Goal: Task Accomplishment & Management: Use online tool/utility

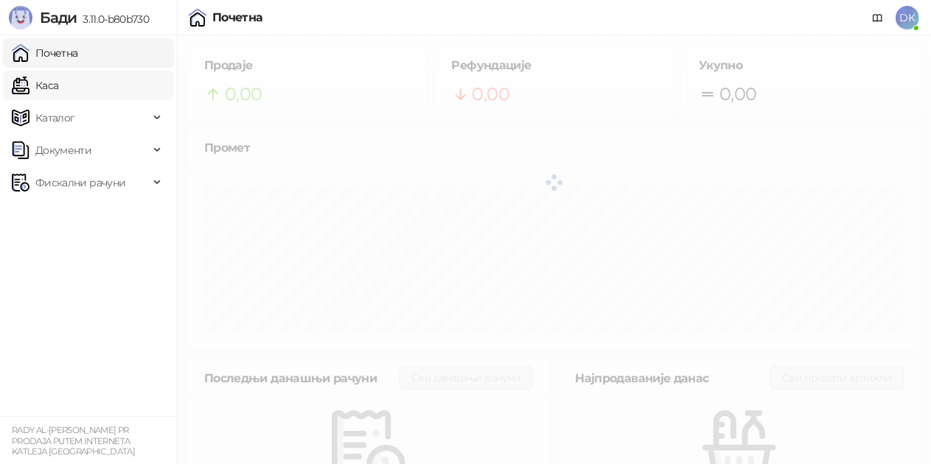
click at [58, 94] on link "Каса" at bounding box center [35, 85] width 46 height 29
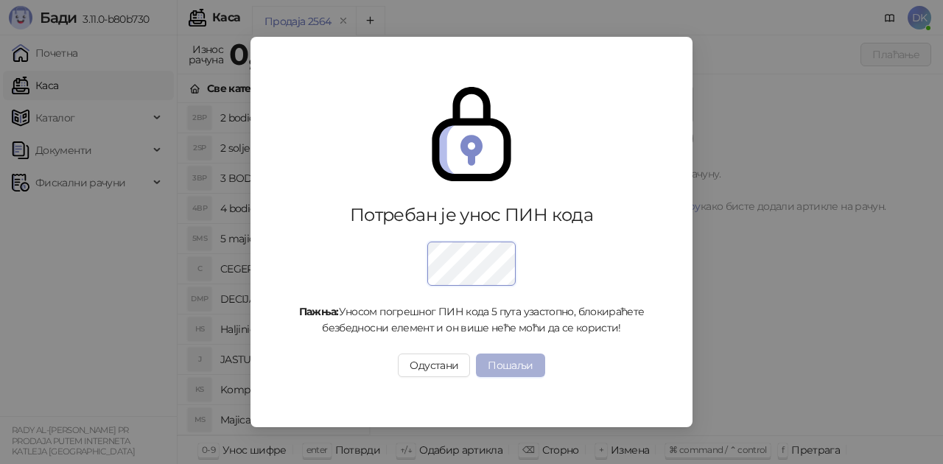
click at [483, 367] on button "Пошаљи" at bounding box center [510, 366] width 69 height 24
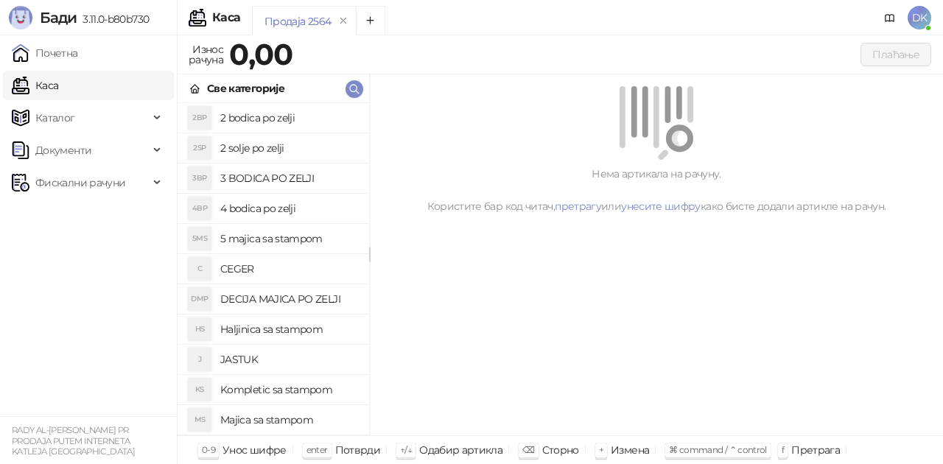
click at [274, 116] on h4 "2 bodica po zelji" at bounding box center [288, 118] width 137 height 24
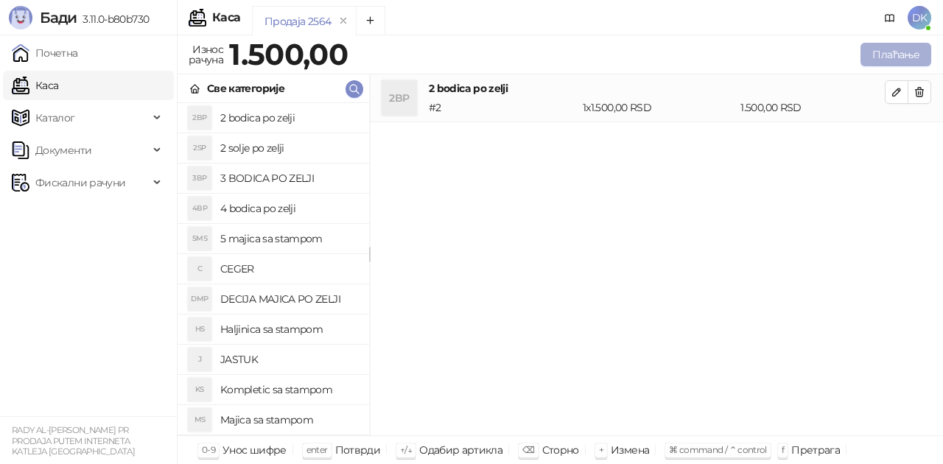
click at [898, 46] on button "Плаћање" at bounding box center [896, 55] width 71 height 24
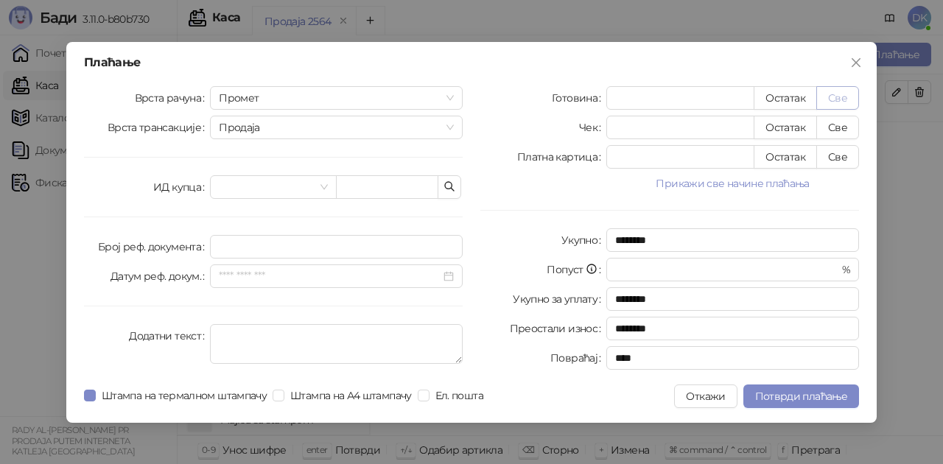
click at [843, 98] on button "Све" at bounding box center [838, 98] width 43 height 24
type input "****"
click at [820, 388] on button "Потврди плаћање" at bounding box center [802, 397] width 116 height 24
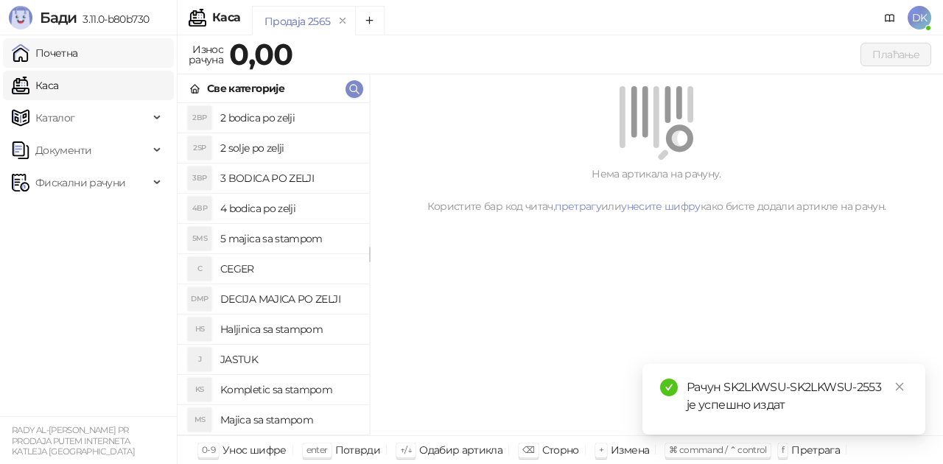
click at [51, 51] on link "Почетна" at bounding box center [45, 52] width 66 height 29
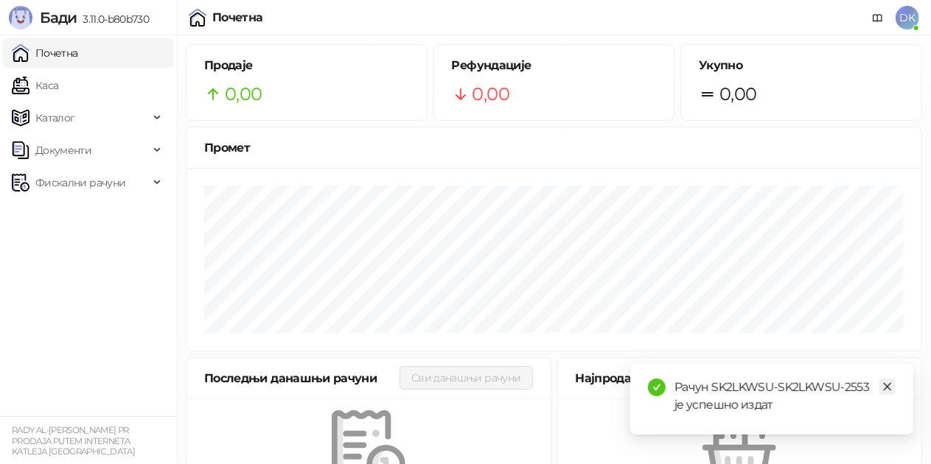
click at [892, 386] on link "Close" at bounding box center [887, 387] width 16 height 16
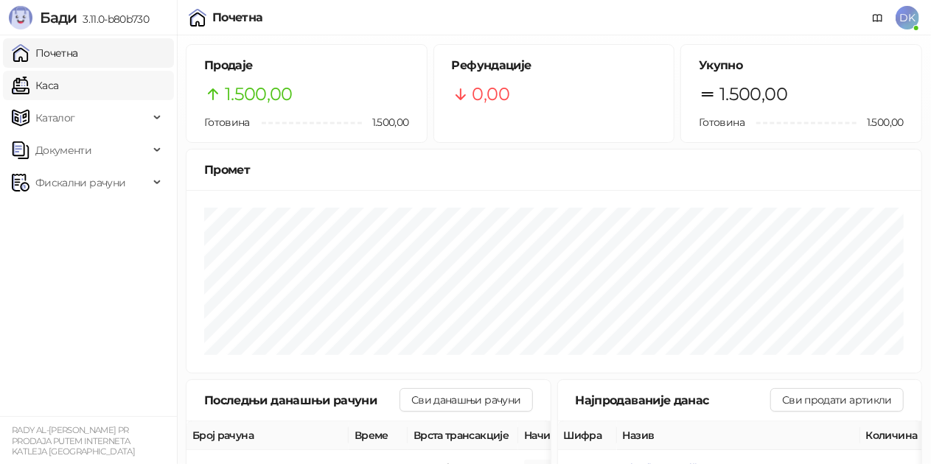
click at [58, 77] on link "Каса" at bounding box center [35, 85] width 46 height 29
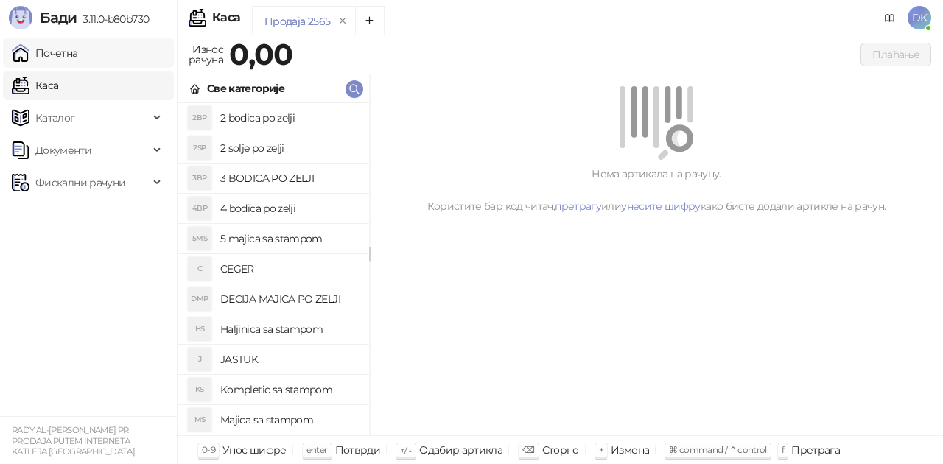
click at [78, 55] on link "Почетна" at bounding box center [45, 52] width 66 height 29
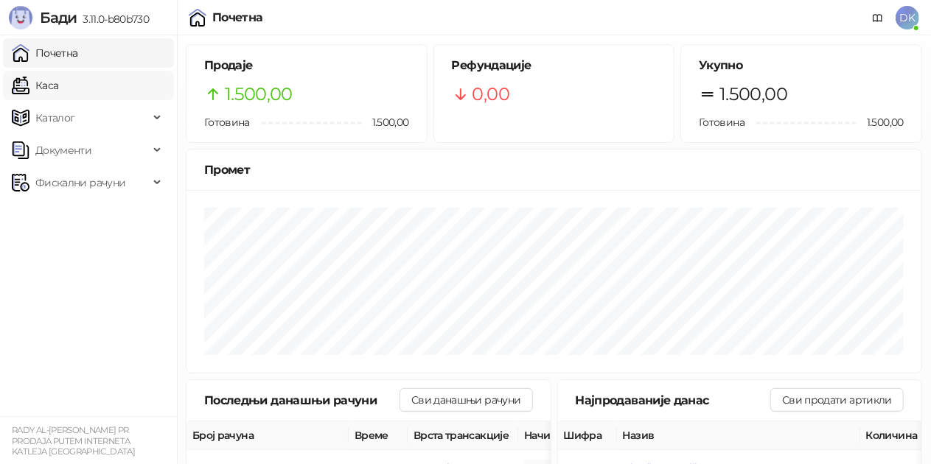
click at [58, 93] on link "Каса" at bounding box center [35, 85] width 46 height 29
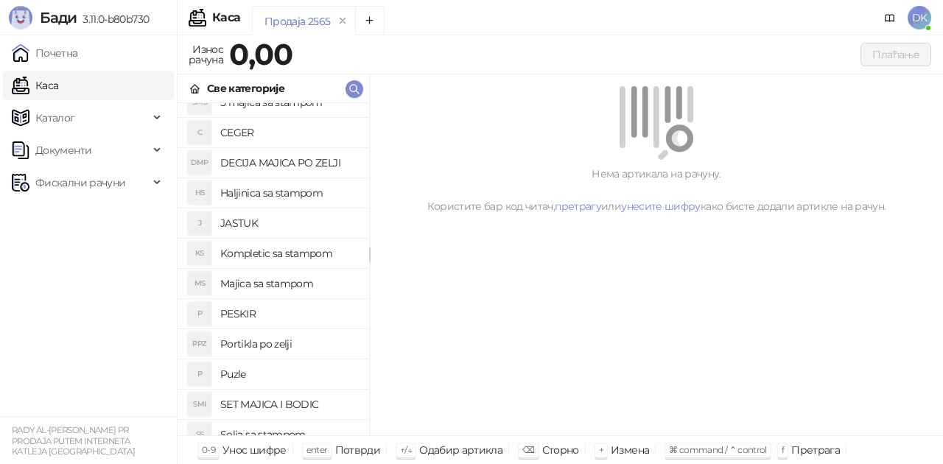
scroll to position [147, 0]
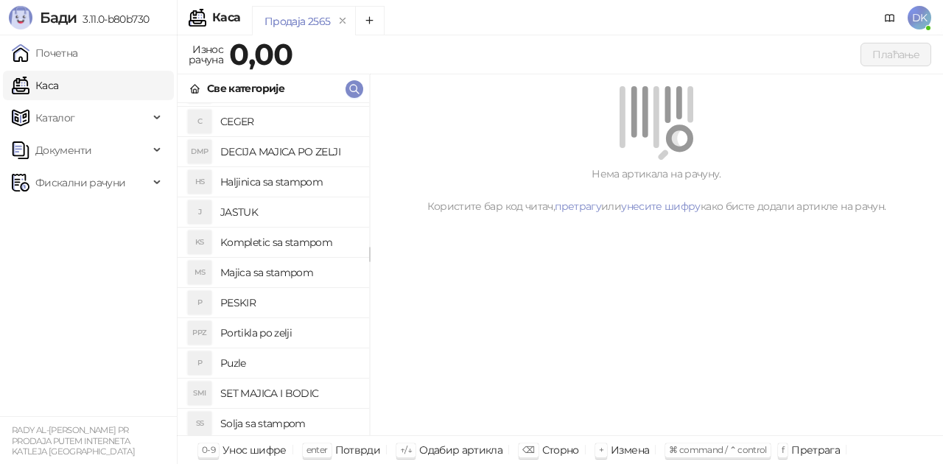
click at [314, 245] on h4 "Kompletic sa stampom" at bounding box center [288, 243] width 137 height 24
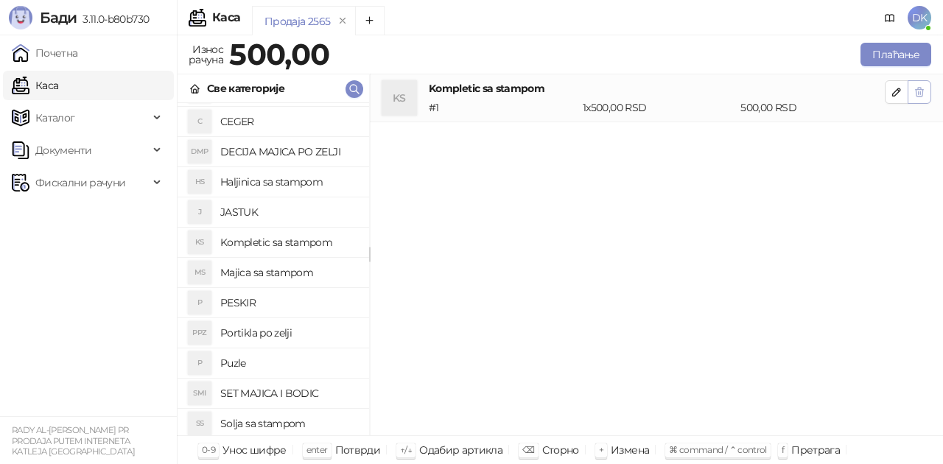
click at [918, 94] on icon "button" at bounding box center [920, 92] width 8 height 9
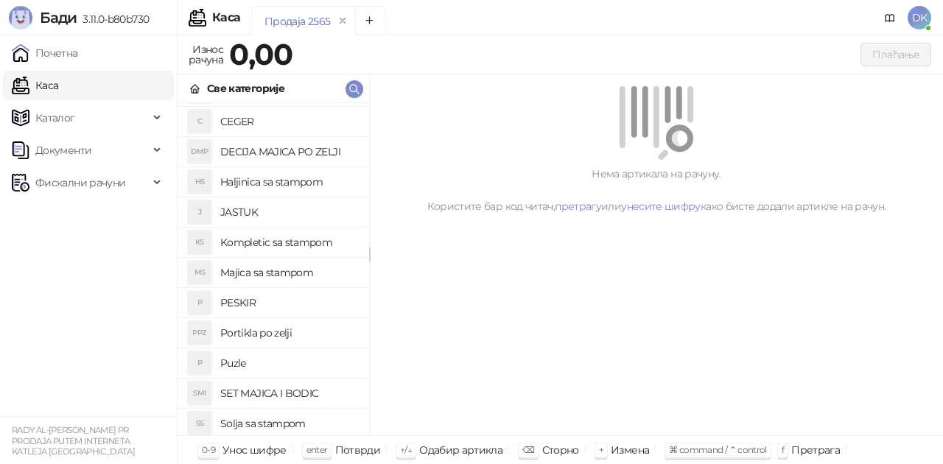
drag, startPoint x: 303, startPoint y: 271, endPoint x: 315, endPoint y: 267, distance: 13.3
click at [303, 270] on h4 "Majica sa stampom" at bounding box center [288, 273] width 137 height 24
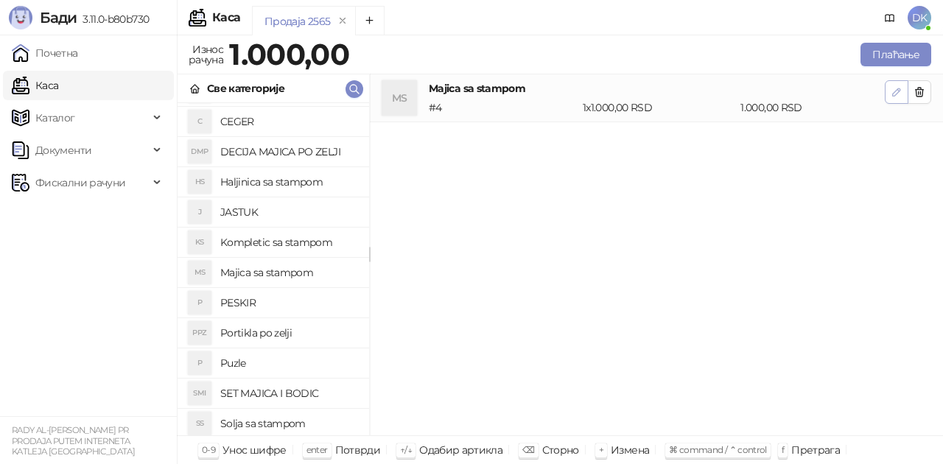
click at [898, 81] on button "button" at bounding box center [897, 92] width 24 height 24
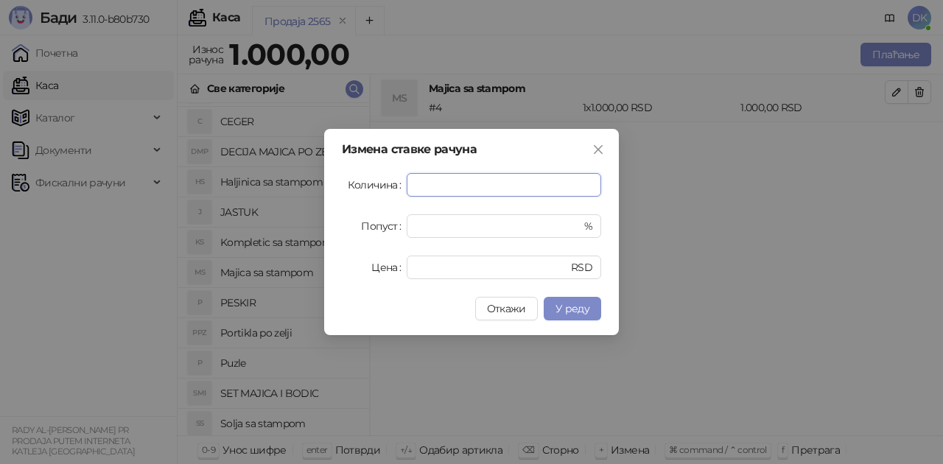
type input "*"
type input "****"
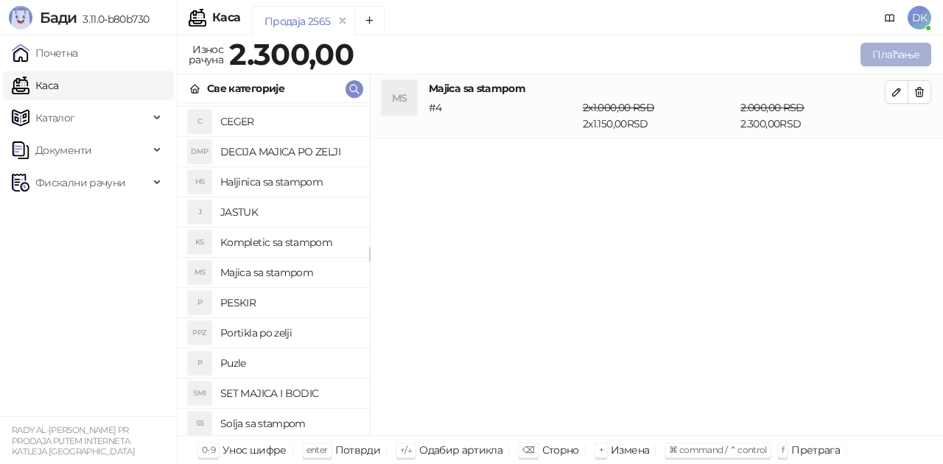
click at [868, 49] on button "Плаћање" at bounding box center [896, 55] width 71 height 24
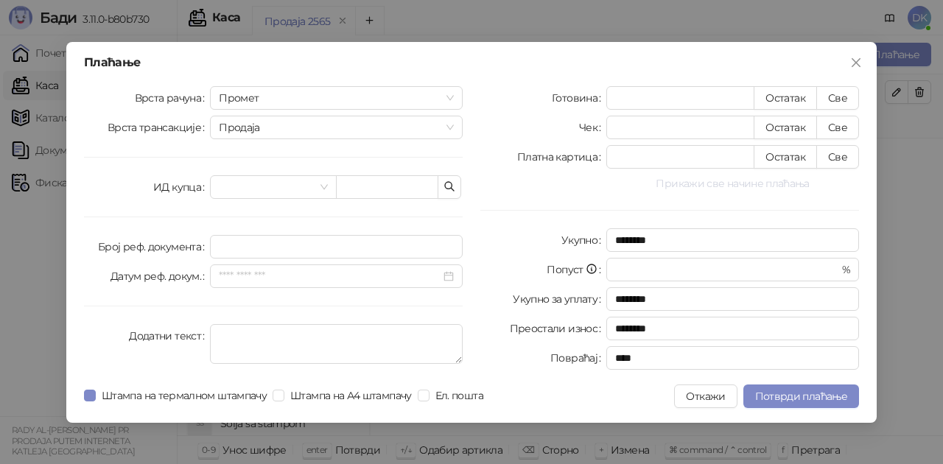
click at [734, 186] on button "Прикажи све начине плаћања" at bounding box center [733, 184] width 253 height 18
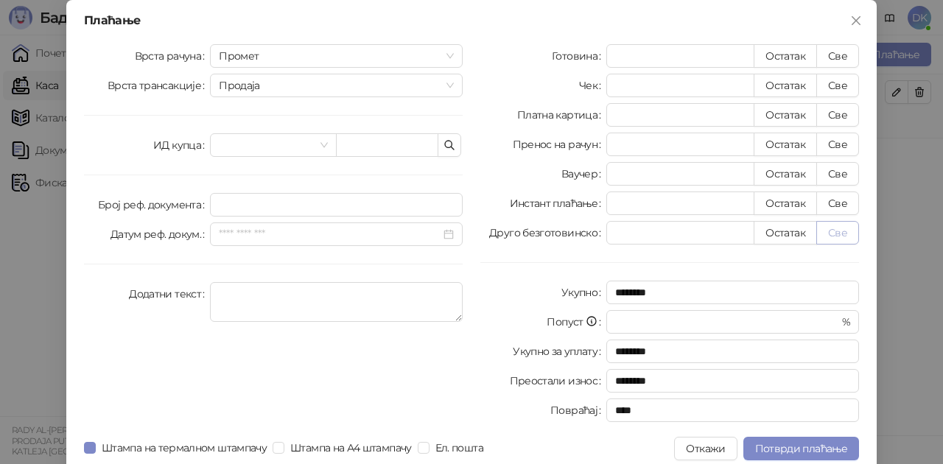
click at [837, 233] on button "Све" at bounding box center [838, 233] width 43 height 24
type input "****"
click at [804, 444] on span "Потврди плаћање" at bounding box center [801, 448] width 92 height 13
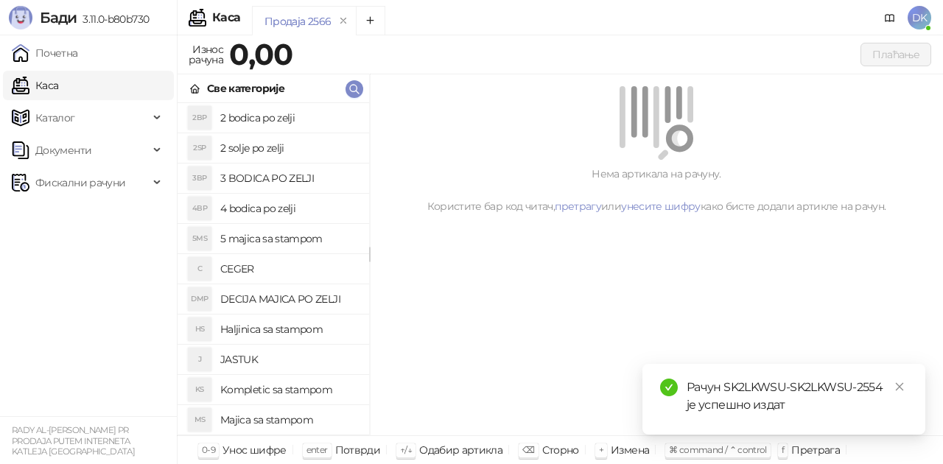
click at [287, 415] on h4 "Majica sa stampom" at bounding box center [288, 420] width 137 height 24
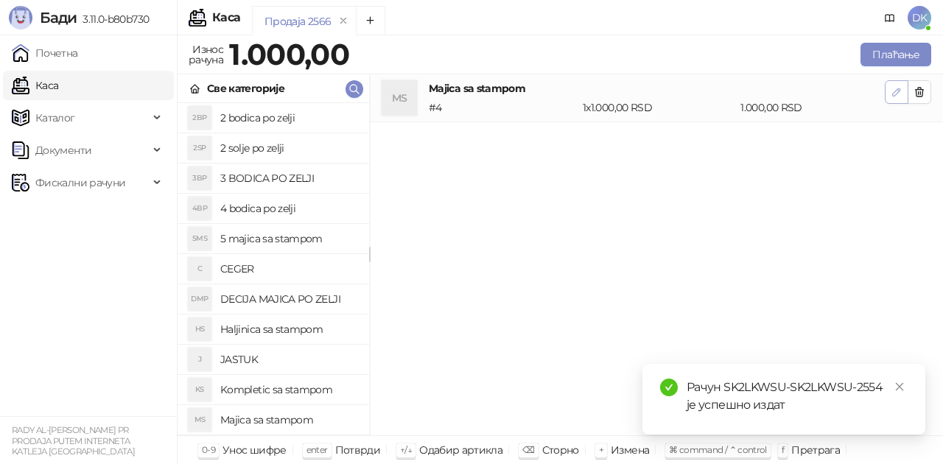
click at [892, 100] on button "button" at bounding box center [897, 92] width 24 height 24
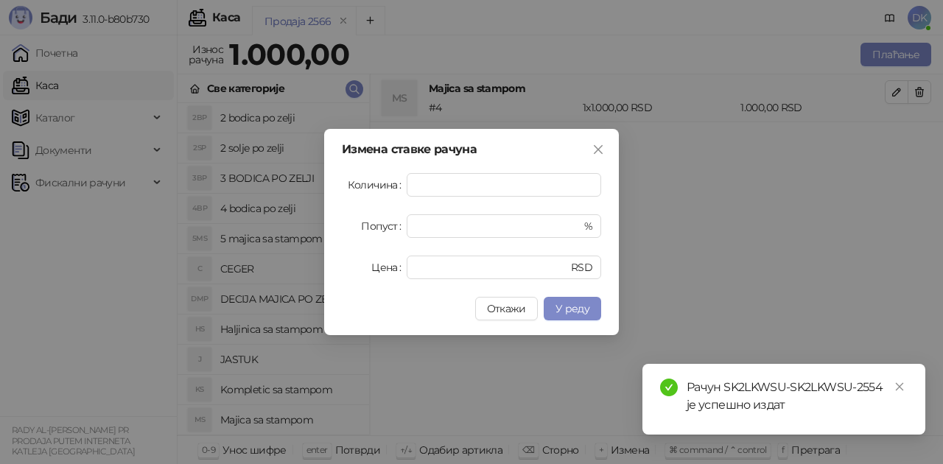
type input "*"
drag, startPoint x: 430, startPoint y: 229, endPoint x: 386, endPoint y: 226, distance: 43.6
click at [386, 226] on div "Попуст * %" at bounding box center [471, 226] width 259 height 24
drag, startPoint x: 424, startPoint y: 223, endPoint x: 385, endPoint y: 228, distance: 39.5
click at [385, 228] on div "Попуст * %" at bounding box center [471, 226] width 259 height 24
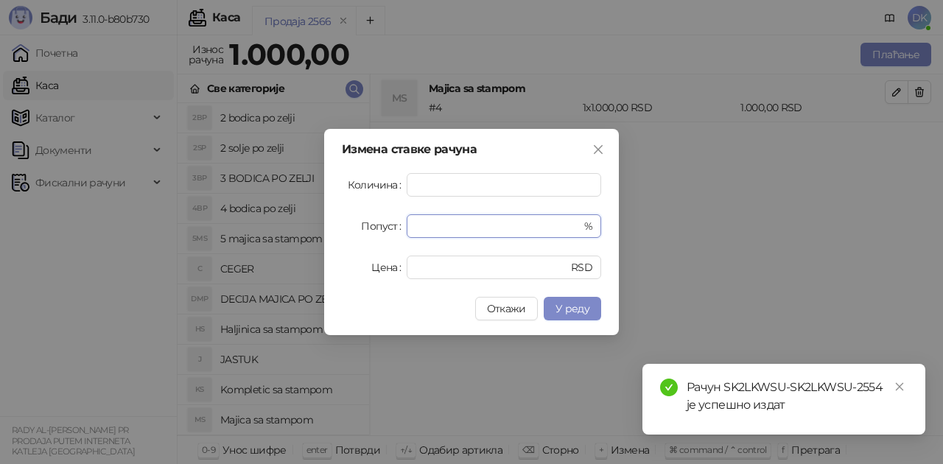
type input "*"
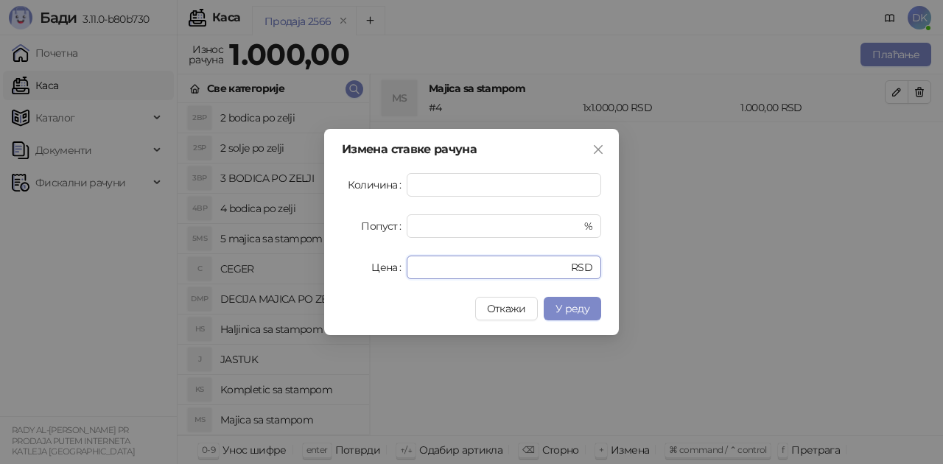
type input "****"
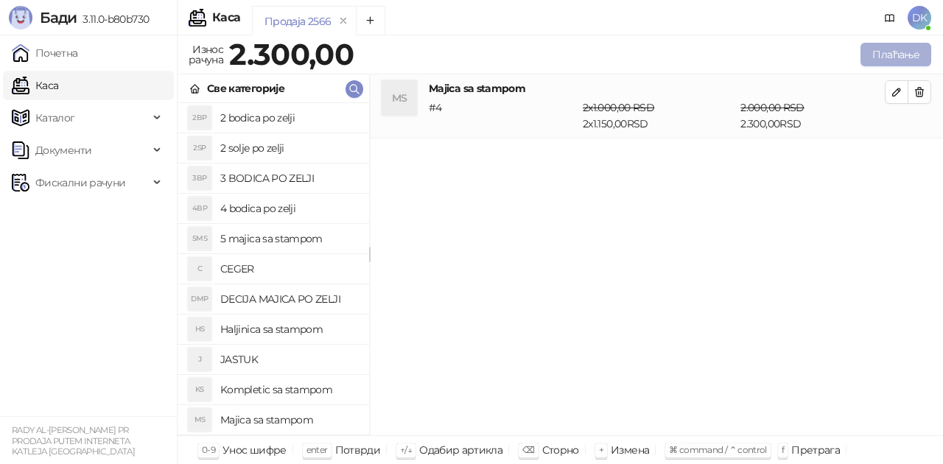
click at [877, 55] on button "Плаћање" at bounding box center [896, 55] width 71 height 24
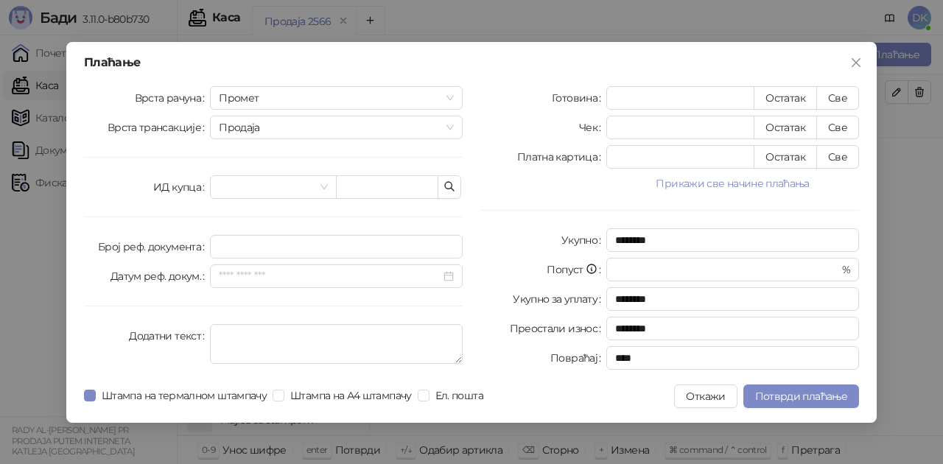
click at [688, 187] on button "Прикажи све начине плаћања" at bounding box center [733, 184] width 253 height 18
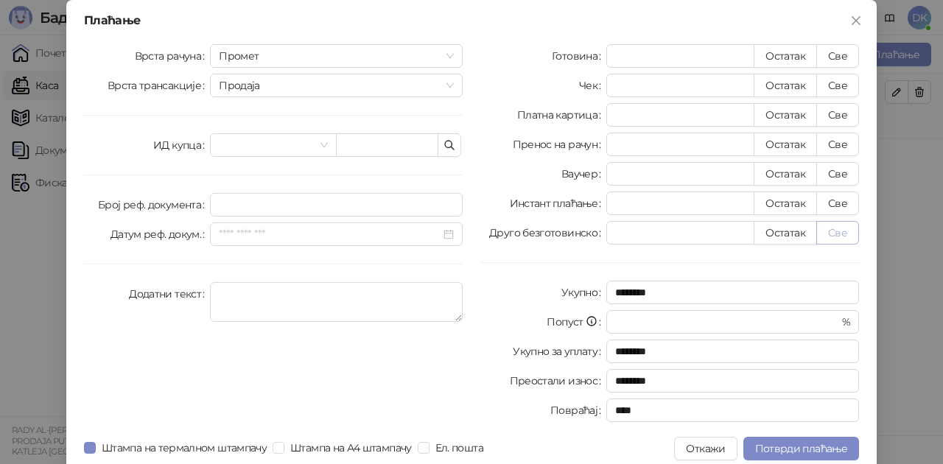
click at [836, 226] on button "Све" at bounding box center [838, 233] width 43 height 24
type input "****"
click at [797, 447] on span "Потврди плаћање" at bounding box center [801, 448] width 92 height 13
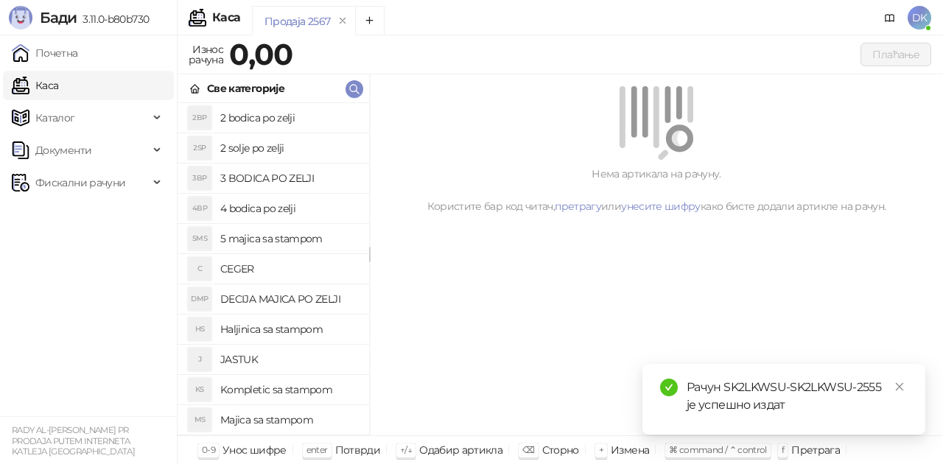
click at [260, 118] on h4 "2 bodica po zelji" at bounding box center [288, 118] width 137 height 24
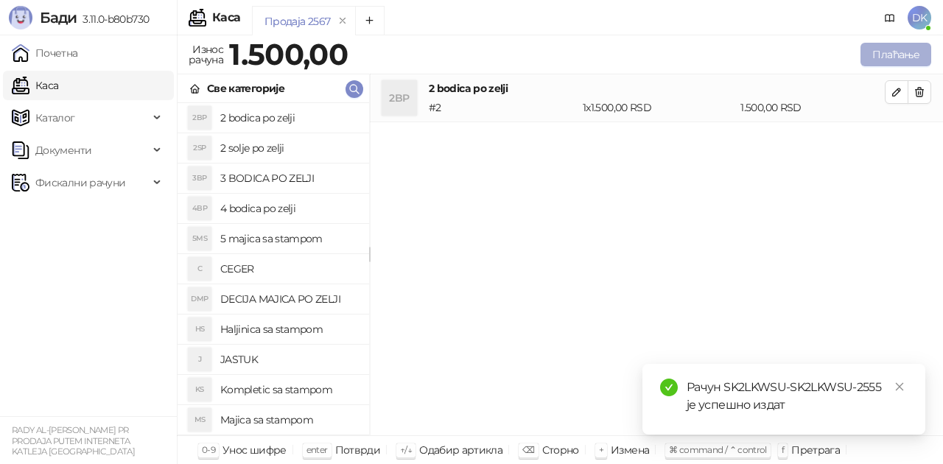
click at [875, 52] on button "Плаћање" at bounding box center [896, 55] width 71 height 24
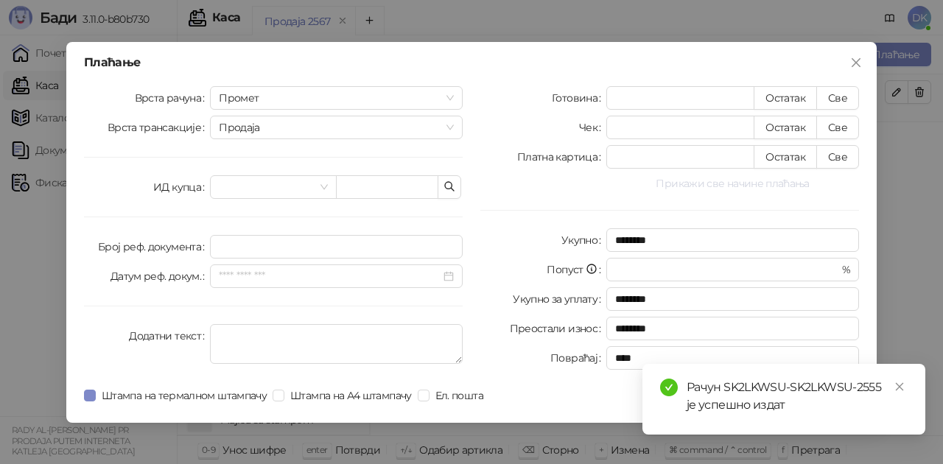
click at [699, 184] on button "Прикажи све начине плаћања" at bounding box center [733, 184] width 253 height 18
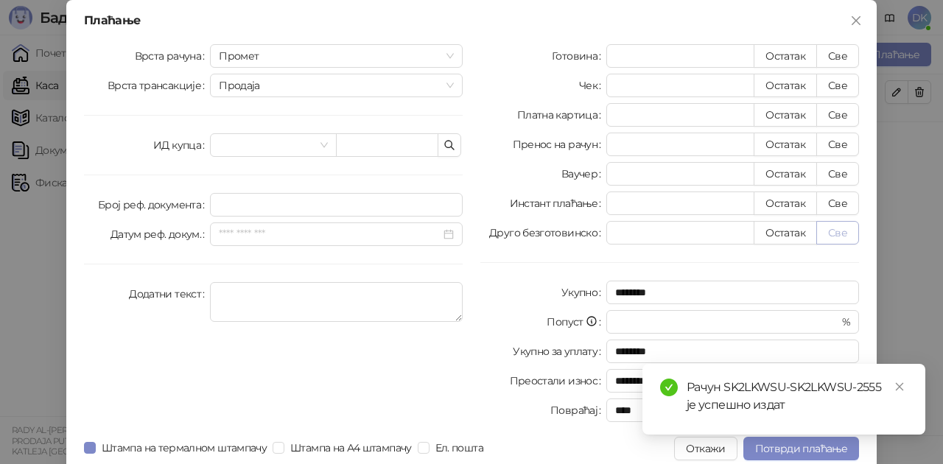
click at [835, 236] on button "Све" at bounding box center [838, 233] width 43 height 24
type input "****"
click at [792, 450] on span "Потврди плаћање" at bounding box center [801, 448] width 92 height 13
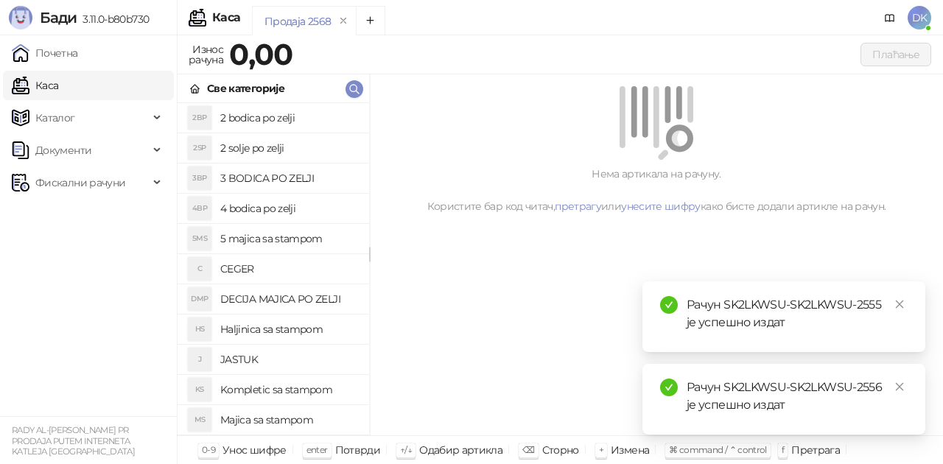
click at [261, 414] on h4 "Majica sa stampom" at bounding box center [288, 420] width 137 height 24
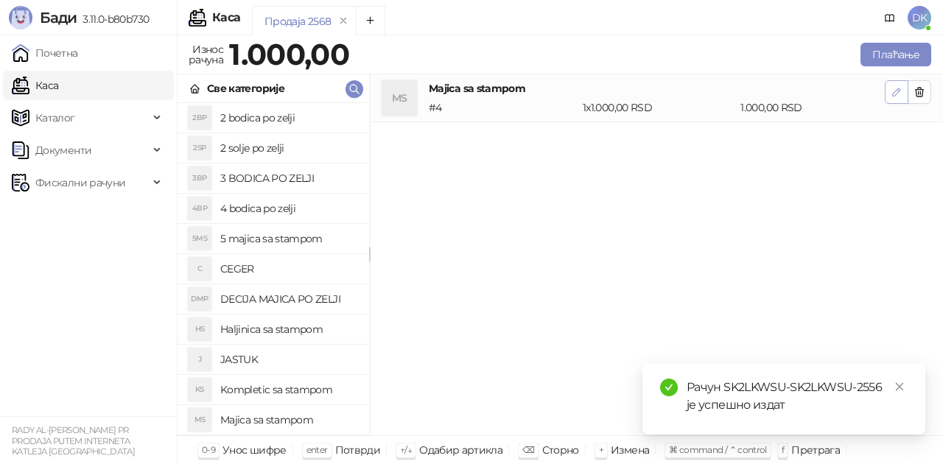
click at [895, 88] on icon "button" at bounding box center [897, 92] width 12 height 12
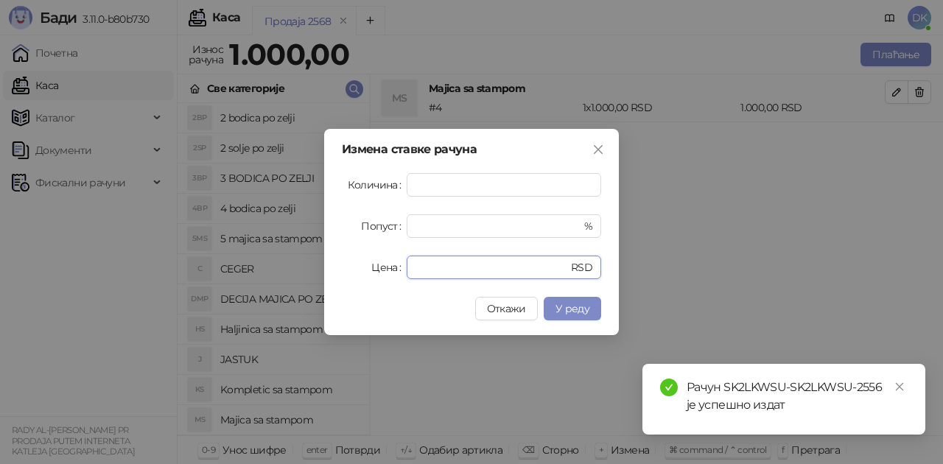
drag, startPoint x: 455, startPoint y: 267, endPoint x: 391, endPoint y: 267, distance: 64.9
click at [394, 267] on div "Цена **** RSD" at bounding box center [471, 268] width 259 height 24
type input "****"
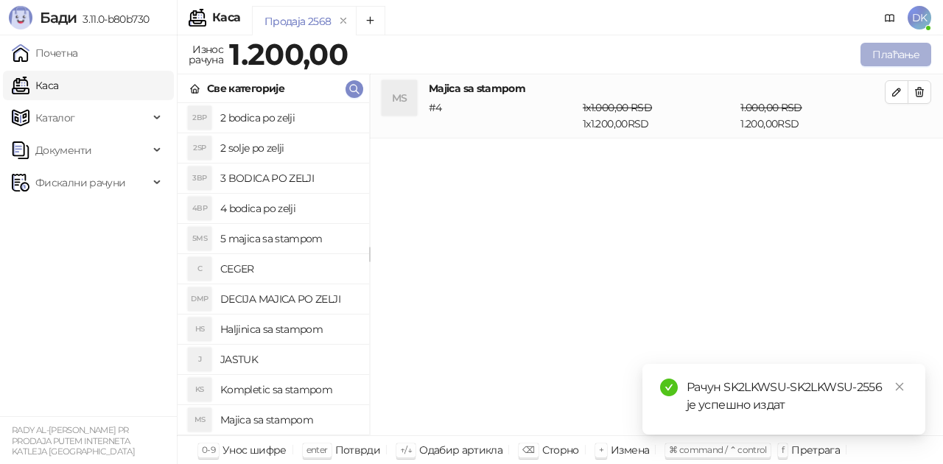
click at [875, 47] on button "Плаћање" at bounding box center [896, 55] width 71 height 24
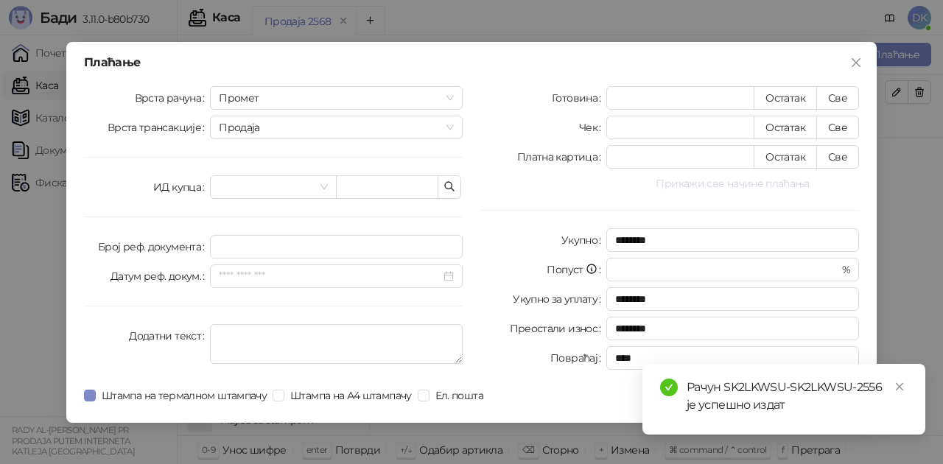
click at [719, 181] on button "Прикажи све начине плаћања" at bounding box center [733, 184] width 253 height 18
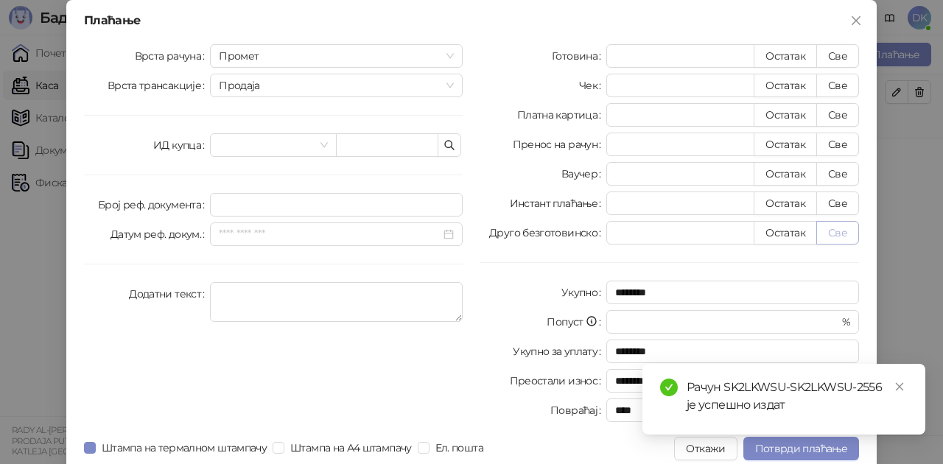
click at [839, 233] on button "Све" at bounding box center [838, 233] width 43 height 24
type input "****"
click at [796, 450] on span "Потврди плаћање" at bounding box center [801, 448] width 92 height 13
